Goal: Task Accomplishment & Management: Manage account settings

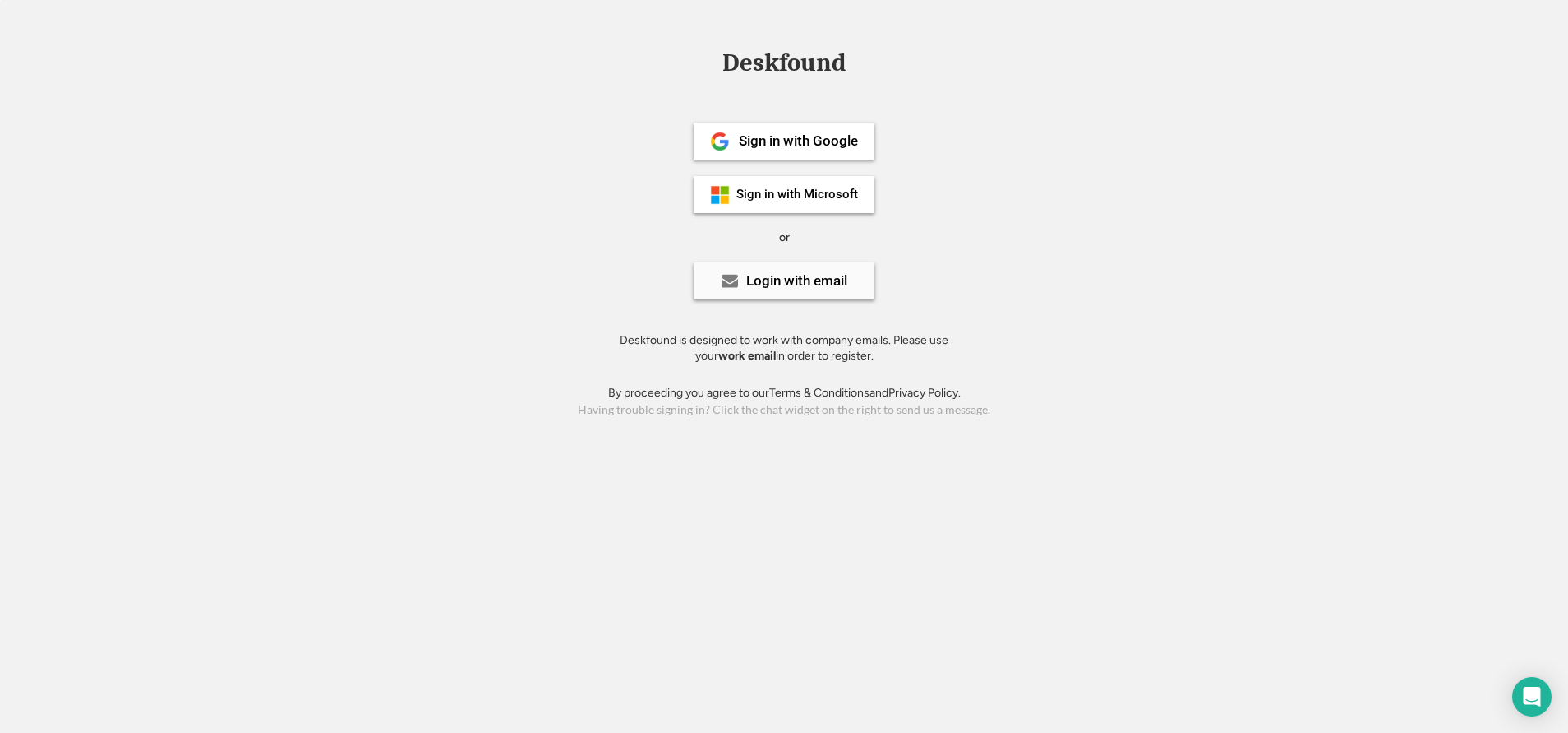
click at [776, 288] on div "Login with email" at bounding box center [796, 281] width 101 height 14
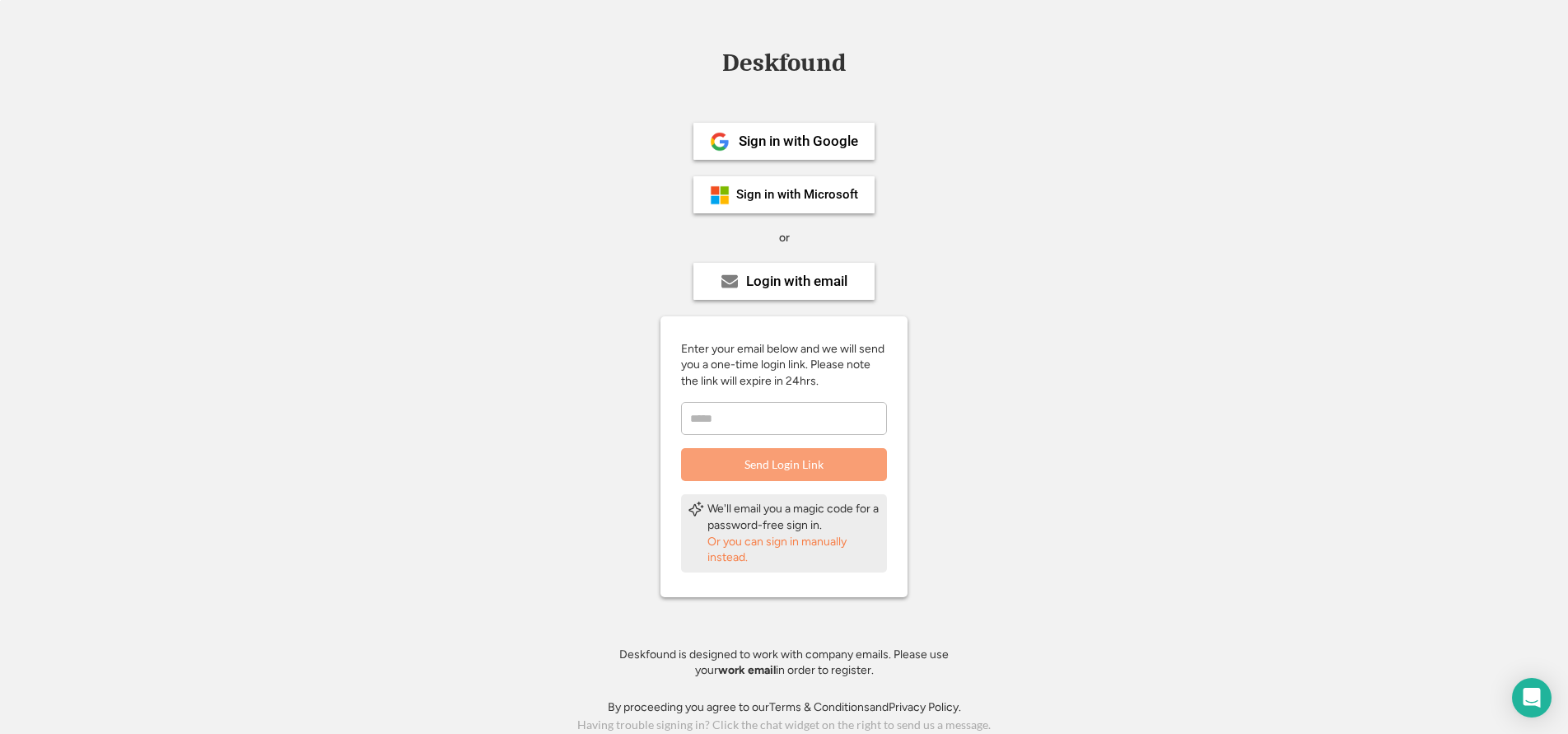
click at [799, 544] on div "Or you can sign in manually instead." at bounding box center [794, 549] width 173 height 32
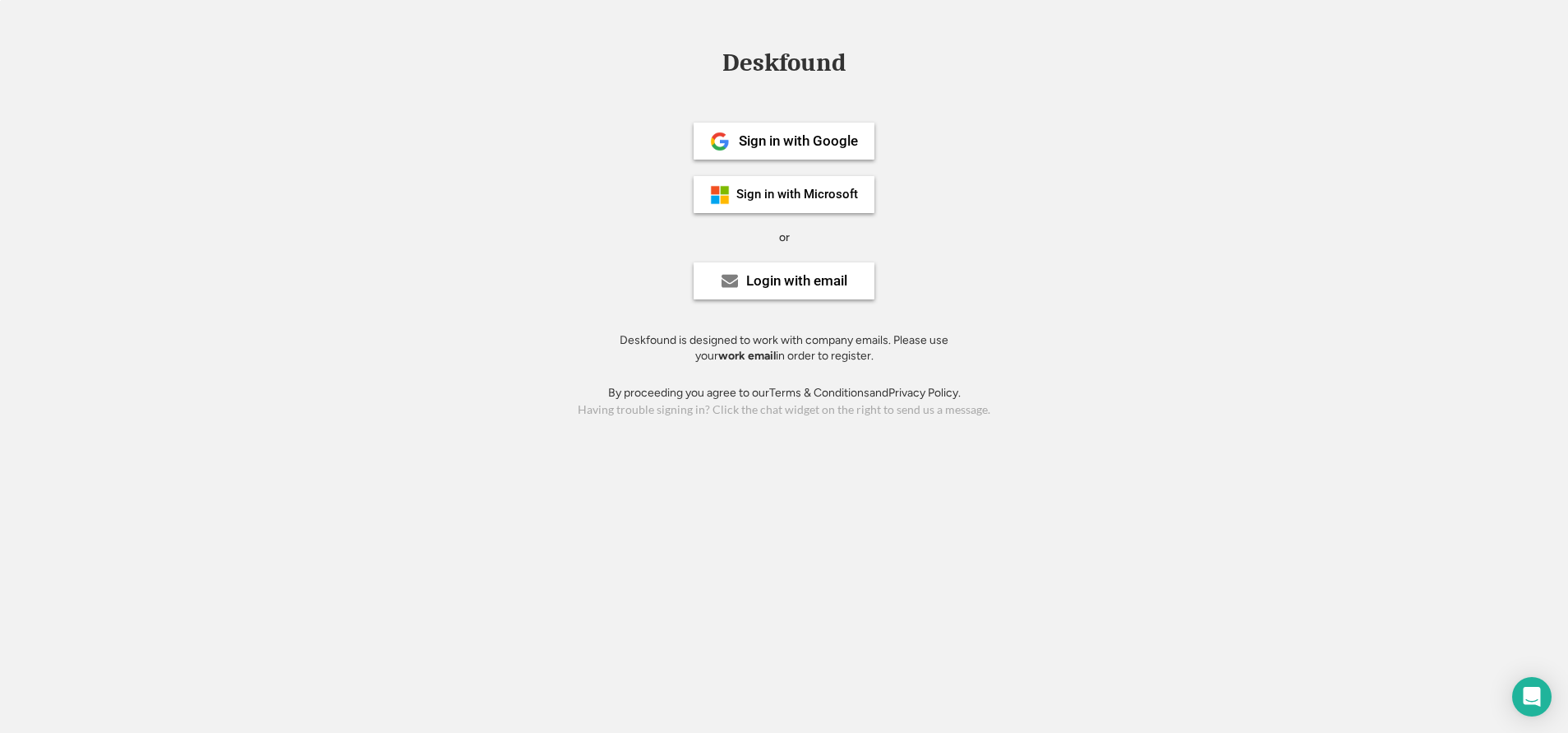
drag, startPoint x: 314, startPoint y: 39, endPoint x: 350, endPoint y: 30, distance: 37.1
click at [314, 40] on div "Deskfound Sign in with Google Sign in with Microsoft or Login with email Deskfo…" at bounding box center [784, 366] width 1568 height 733
